Goal: Obtain resource: Download file/media

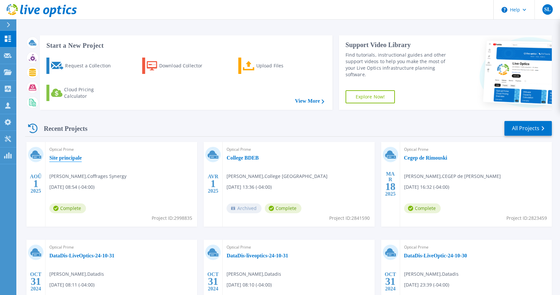
click at [81, 159] on link "Site principale" at bounding box center [65, 158] width 32 height 7
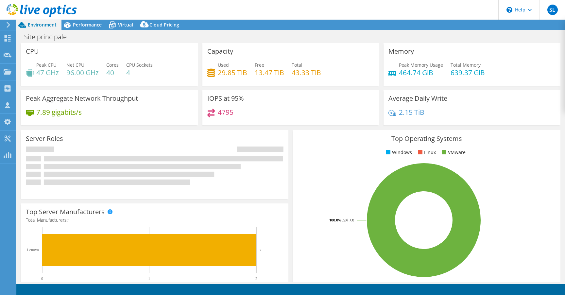
select select "USD"
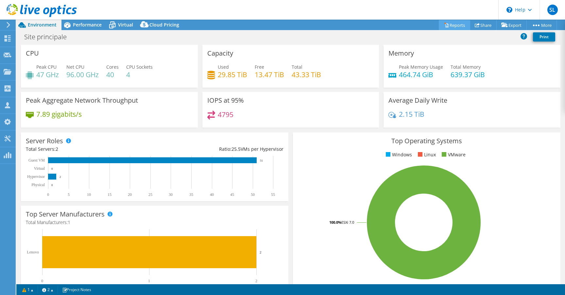
click at [460, 26] on link "Reports" at bounding box center [454, 25] width 31 height 10
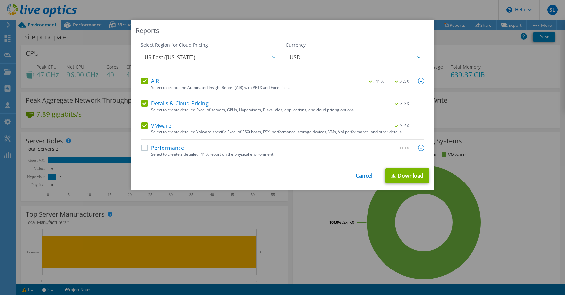
click at [420, 149] on img at bounding box center [421, 147] width 7 height 7
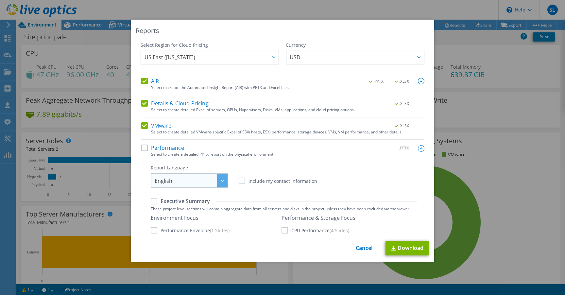
click at [217, 180] on div at bounding box center [222, 180] width 10 height 13
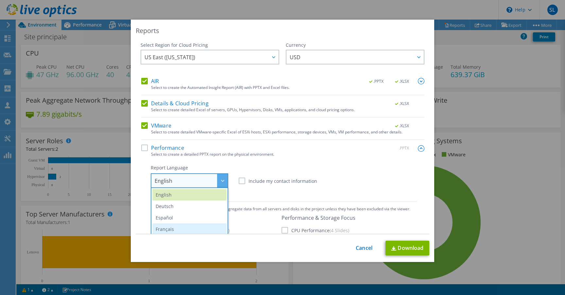
click at [189, 225] on li "Français" at bounding box center [189, 228] width 74 height 11
click at [235, 147] on div "Performance .PPTX" at bounding box center [282, 148] width 283 height 8
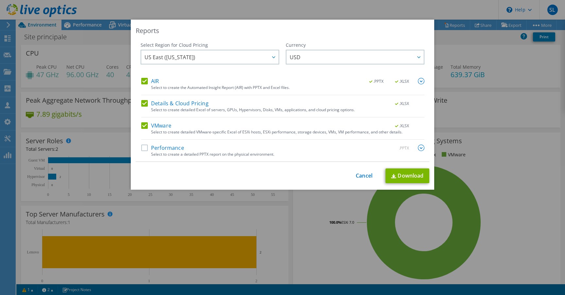
click at [142, 147] on label "Performance" at bounding box center [162, 147] width 43 height 7
click at [0, 0] on input "Performance" at bounding box center [0, 0] width 0 height 0
click at [419, 150] on img at bounding box center [421, 147] width 7 height 7
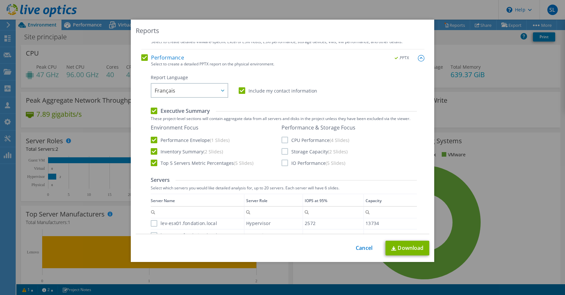
scroll to position [124, 0]
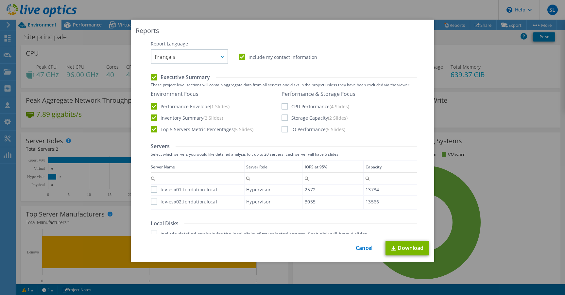
click at [283, 107] on label "CPU Performance (4 Slides)" at bounding box center [315, 106] width 68 height 7
click at [0, 0] on input "CPU Performance (4 Slides)" at bounding box center [0, 0] width 0 height 0
click at [282, 119] on label "Storage Capacity (2 Slides)" at bounding box center [314, 117] width 66 height 7
click at [0, 0] on input "Storage Capacity (2 Slides)" at bounding box center [0, 0] width 0 height 0
click at [283, 128] on label "IO Performance (5 Slides)" at bounding box center [313, 129] width 64 height 7
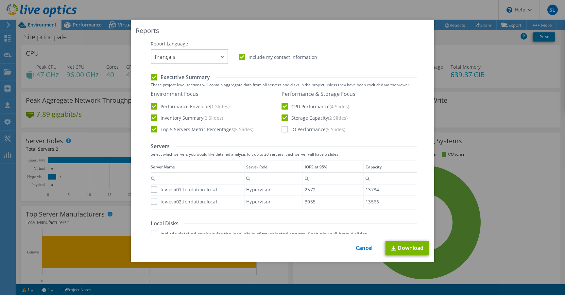
click at [0, 0] on input "IO Performance (5 Slides)" at bounding box center [0, 0] width 0 height 0
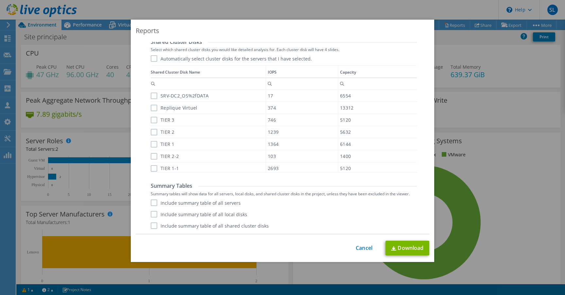
scroll to position [8, 0]
click at [152, 202] on label "Include summary table of all servers" at bounding box center [196, 202] width 90 height 7
click at [0, 0] on input "Include summary table of all servers" at bounding box center [0, 0] width 0 height 0
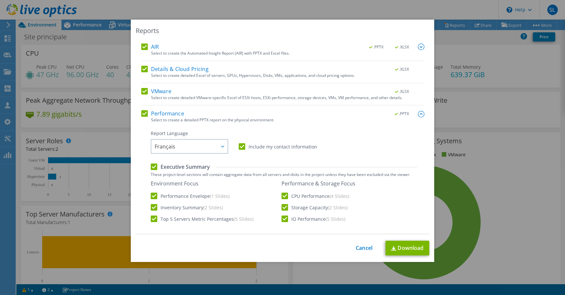
scroll to position [1, 0]
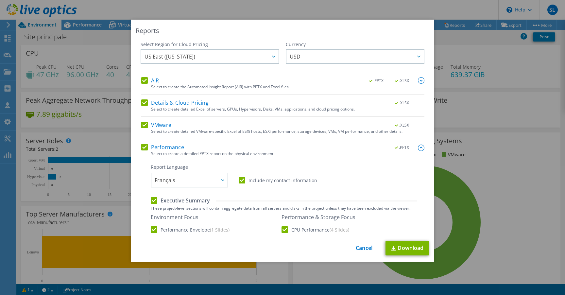
click at [143, 82] on label "AIR" at bounding box center [150, 80] width 18 height 7
click at [0, 0] on input "AIR" at bounding box center [0, 0] width 0 height 0
click at [142, 102] on label "Details & Cloud Pricing" at bounding box center [174, 102] width 67 height 7
click at [0, 0] on input "Details & Cloud Pricing" at bounding box center [0, 0] width 0 height 0
click at [142, 126] on label "VMware" at bounding box center [156, 125] width 30 height 7
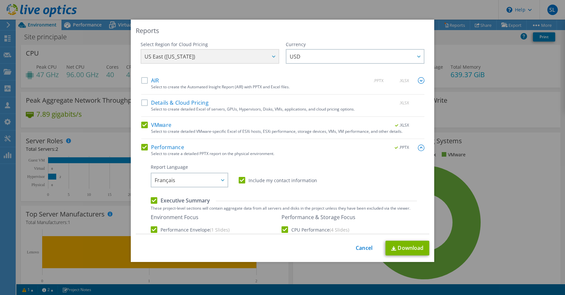
click at [0, 0] on input "VMware" at bounding box center [0, 0] width 0 height 0
click at [401, 248] on link "Download" at bounding box center [407, 248] width 44 height 15
click at [319, 9] on div "Reports Select Region for Cloud Pricing Asia Pacific ([GEOGRAPHIC_DATA]) [GEOGR…" at bounding box center [282, 147] width 565 height 295
